Goal: Task Accomplishment & Management: Complete application form

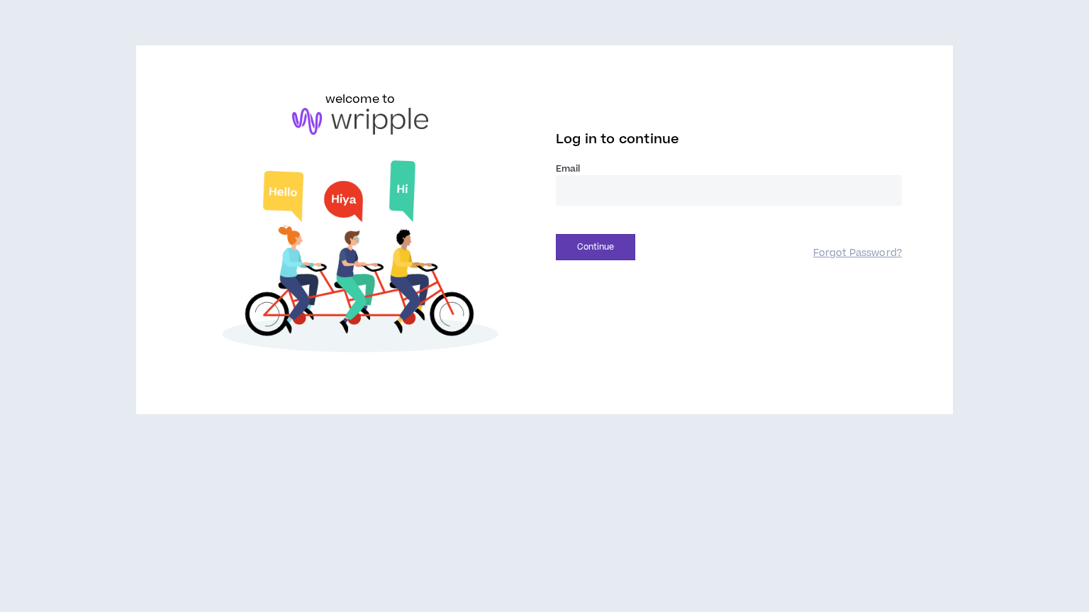
click at [579, 194] on input "email" at bounding box center [729, 190] width 346 height 30
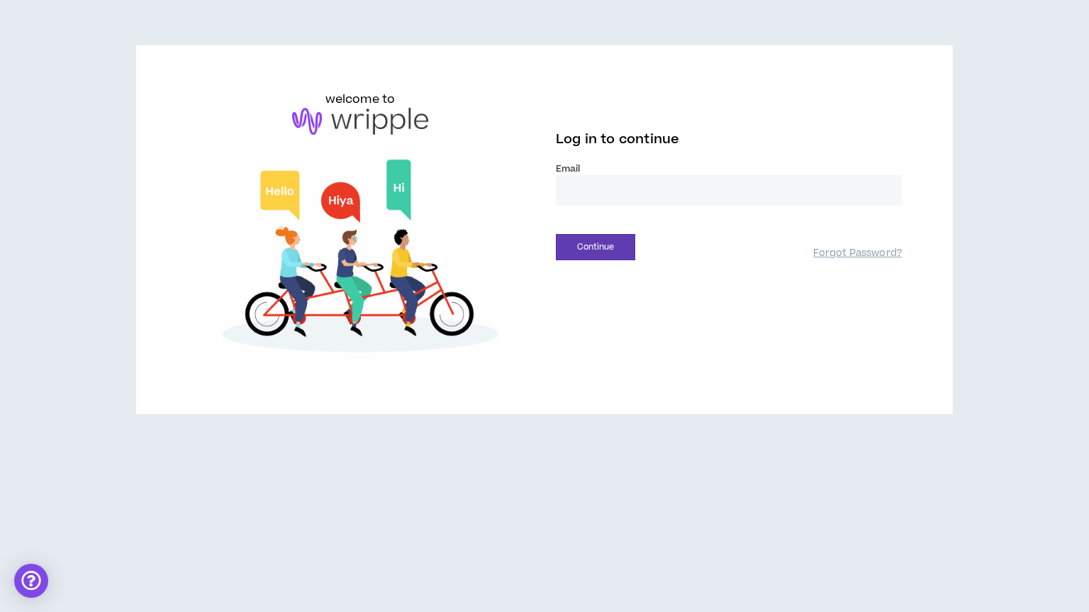
type input "**********"
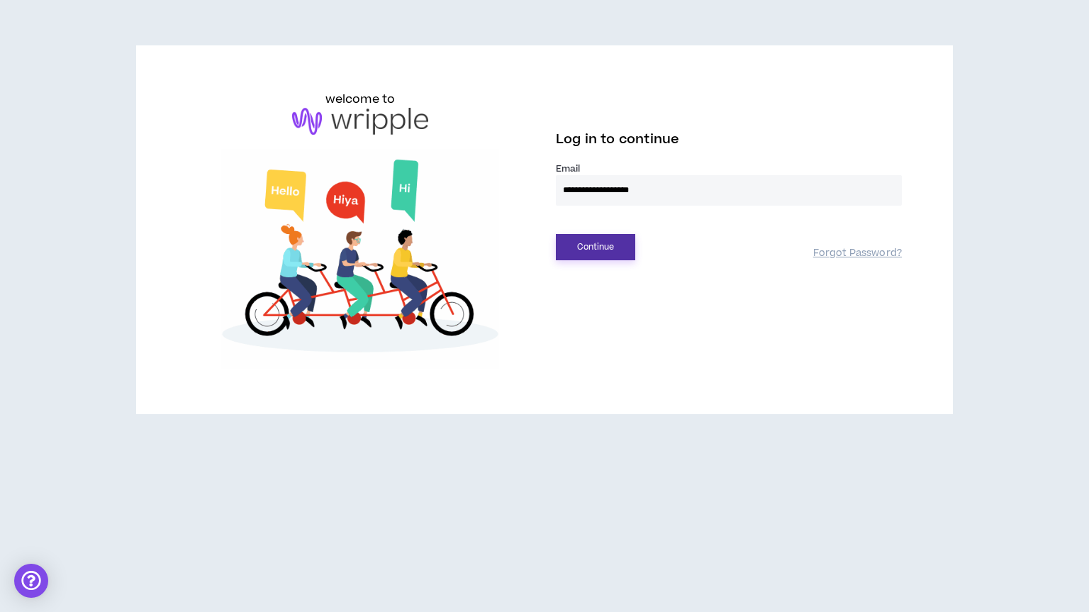
click at [579, 251] on button "Continue" at bounding box center [595, 247] width 79 height 26
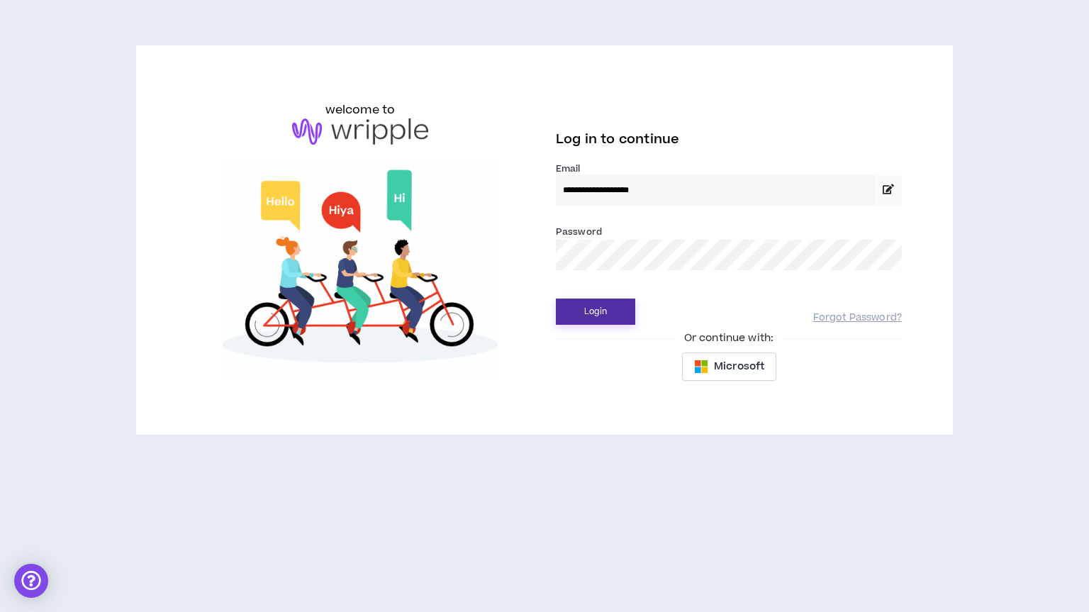
click at [584, 320] on button "Login" at bounding box center [595, 312] width 79 height 26
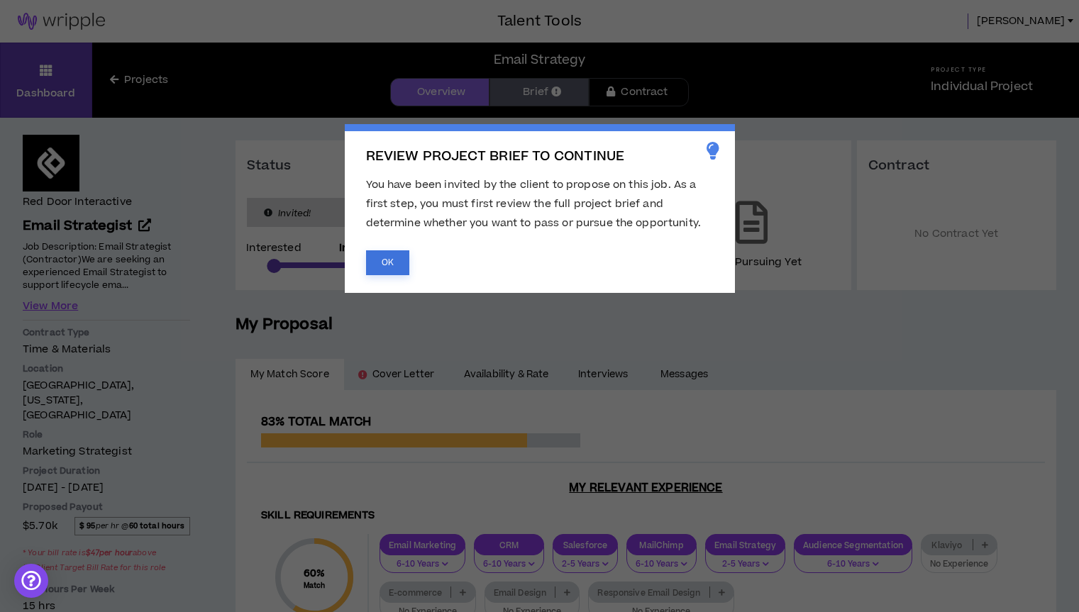
click at [382, 264] on button "OK" at bounding box center [387, 262] width 43 height 25
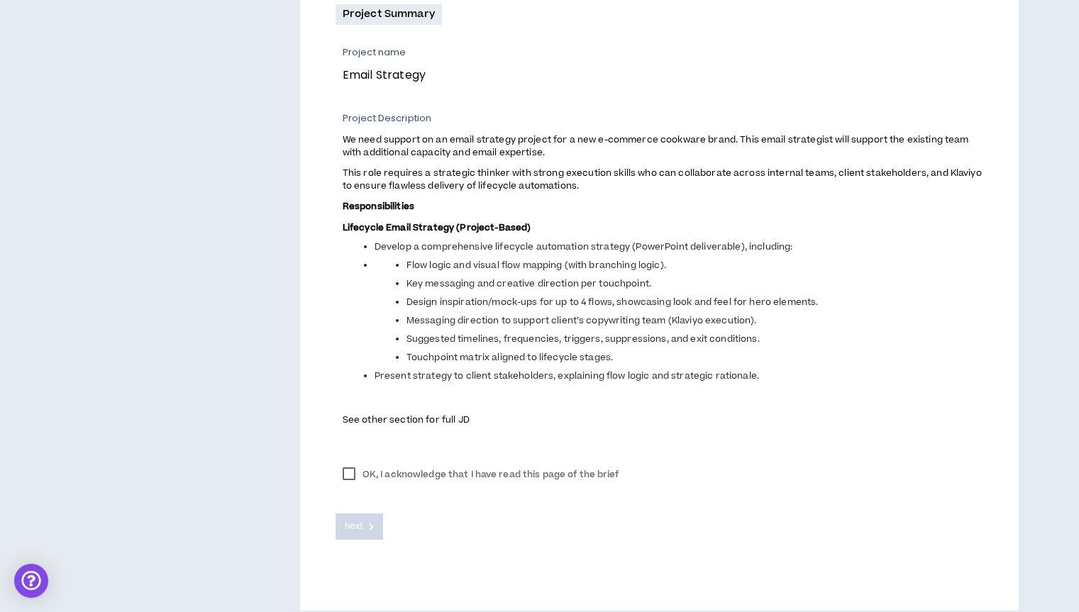
scroll to position [513, 0]
click at [350, 467] on label "OK, I acknowledge that I have read this page of the brief" at bounding box center [480, 473] width 291 height 21
click at [375, 516] on button "Next" at bounding box center [359, 526] width 48 height 26
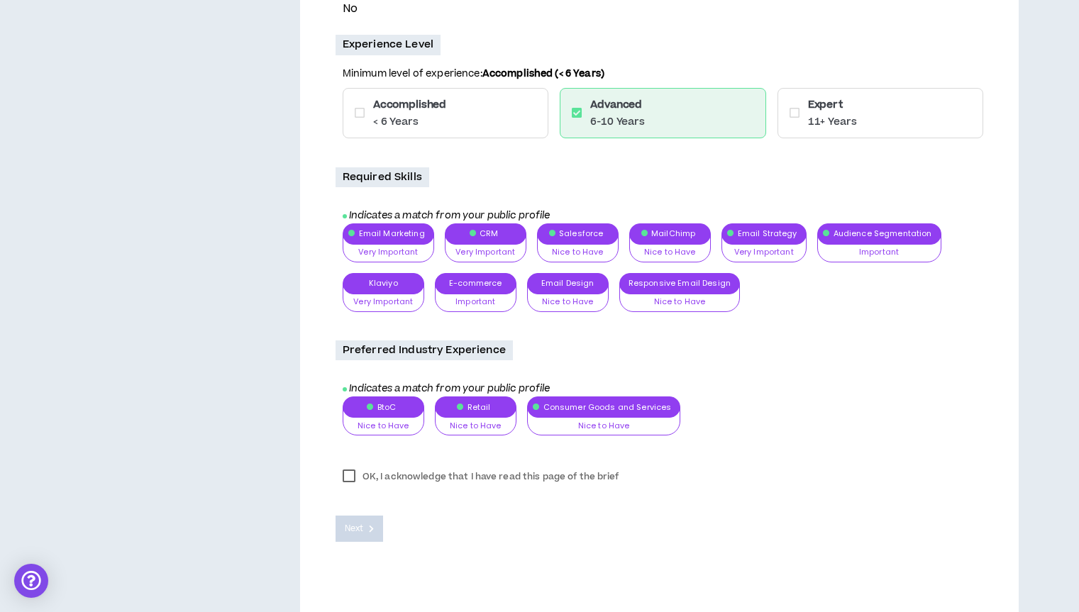
scroll to position [1133, 0]
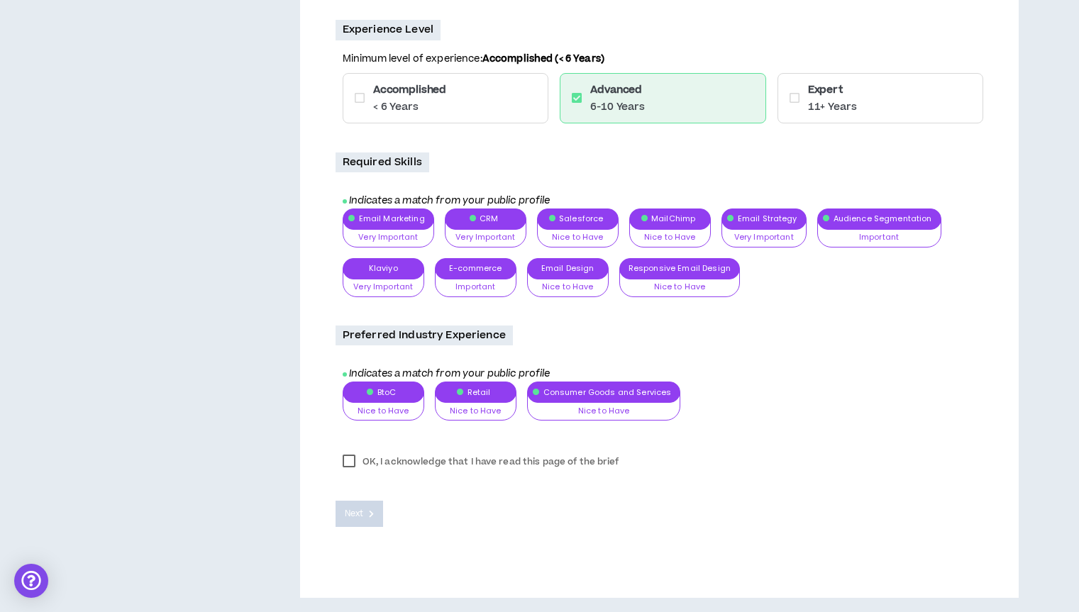
click at [348, 460] on label "OK, I acknowledge that I have read this page of the brief" at bounding box center [480, 461] width 291 height 21
click at [365, 514] on button "Next" at bounding box center [359, 514] width 48 height 26
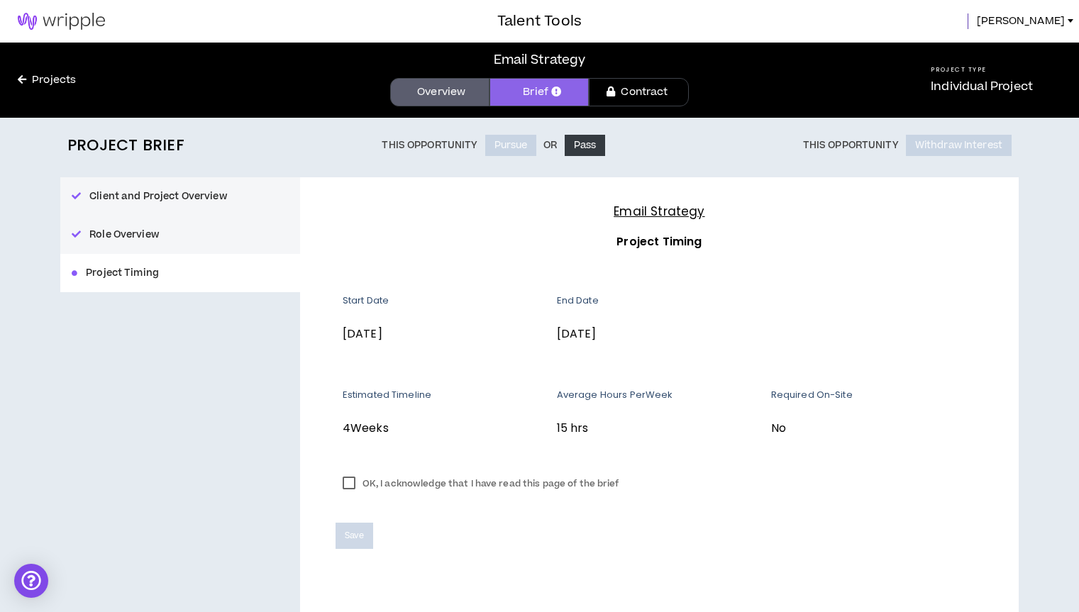
scroll to position [22, 0]
